Goal: Navigation & Orientation: Go to known website

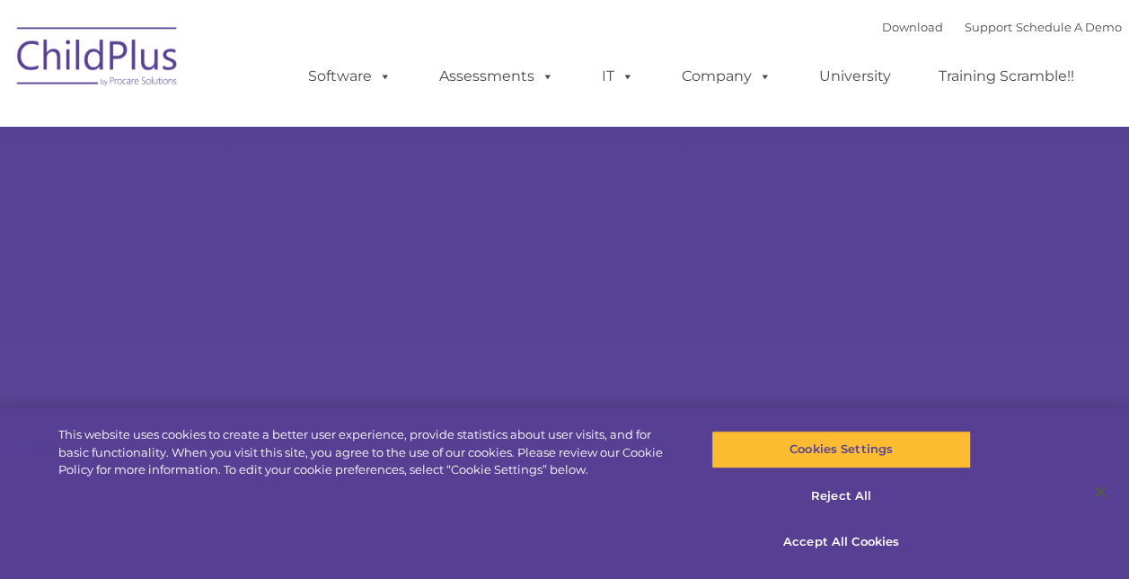
select select "MEDIUM"
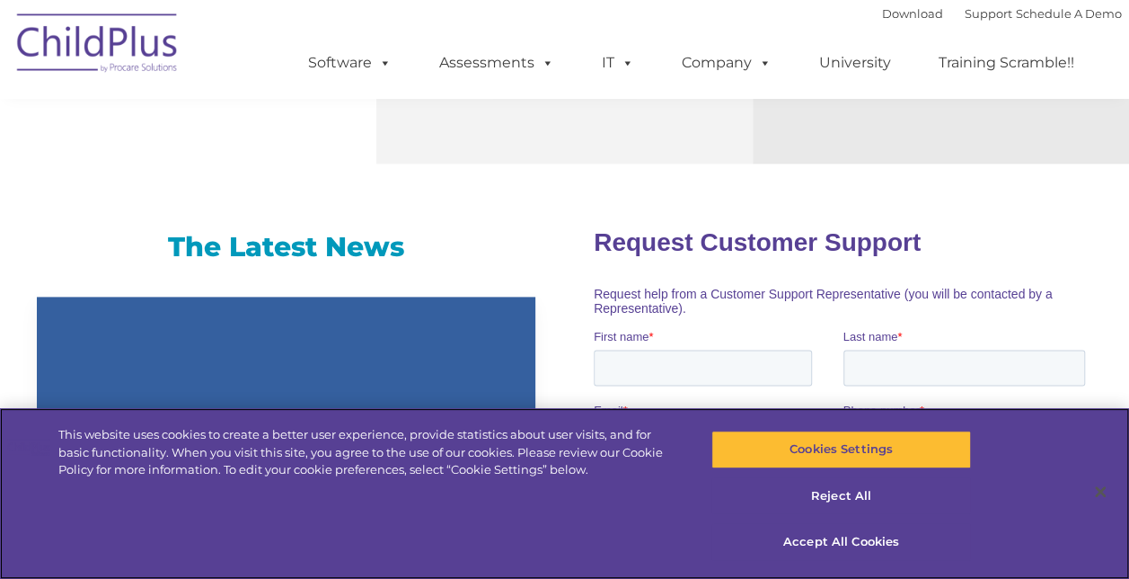
scroll to position [1091, 0]
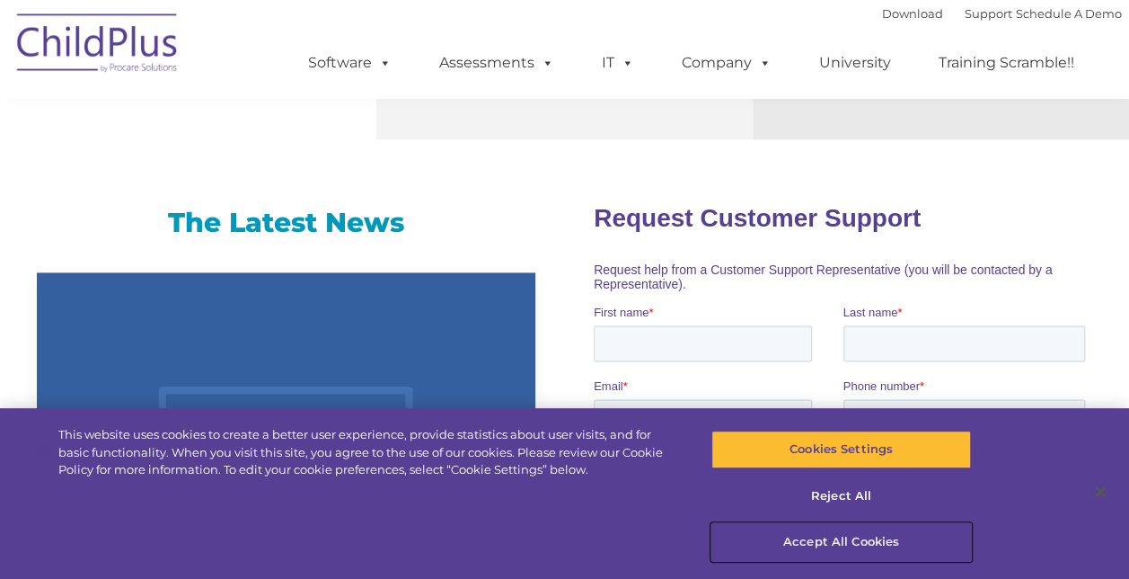
click at [889, 541] on button "Accept All Cookies" at bounding box center [842, 542] width 260 height 38
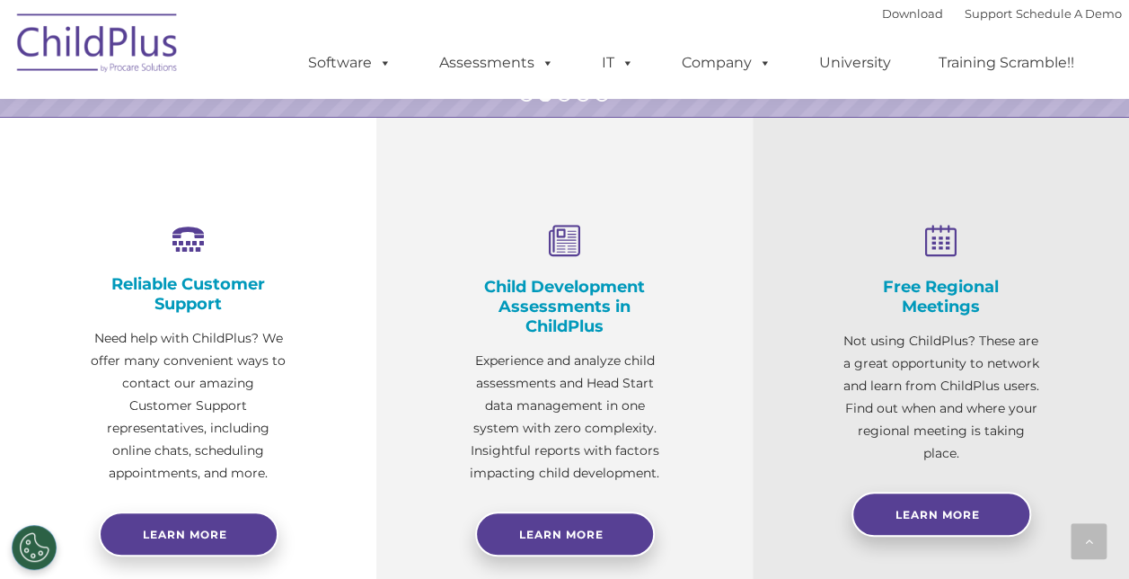
scroll to position [78, 0]
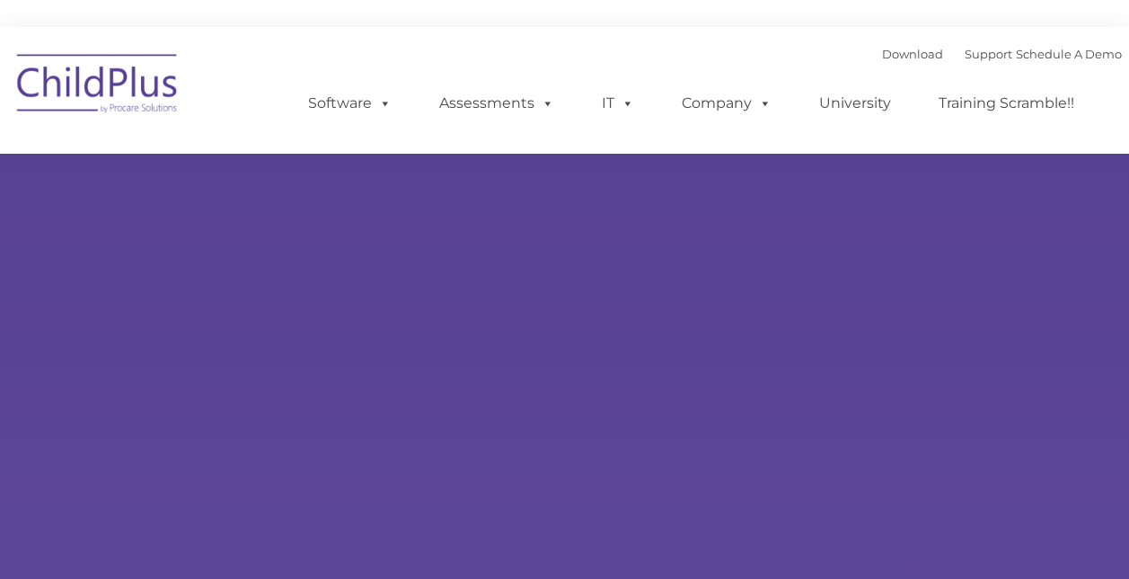
type input ""
select select "MEDIUM"
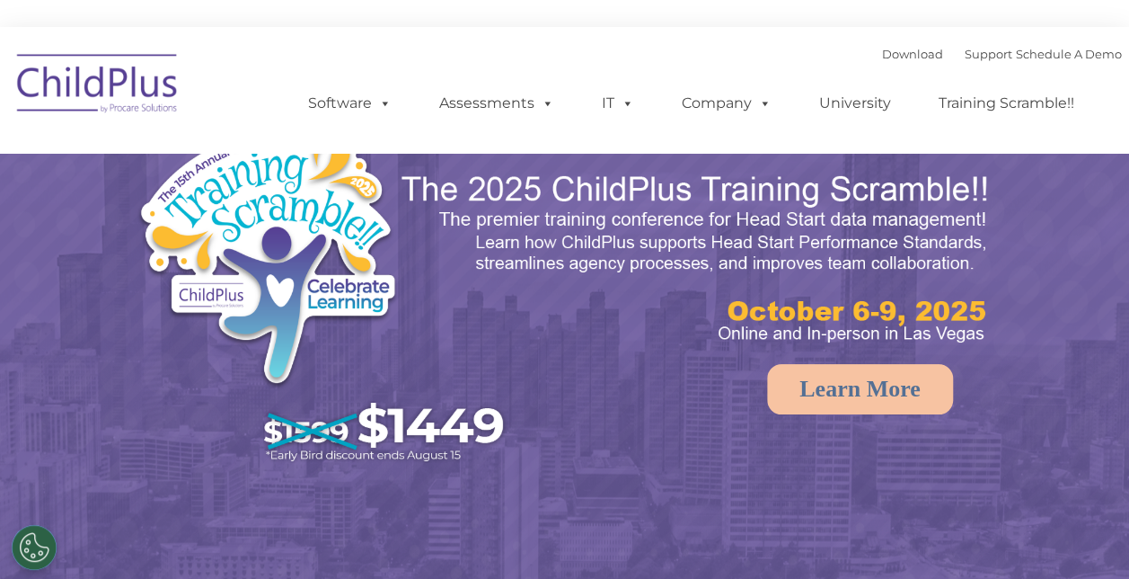
click at [391, 210] on img at bounding box center [327, 298] width 380 height 350
